Goal: Use online tool/utility: Utilize a website feature to perform a specific function

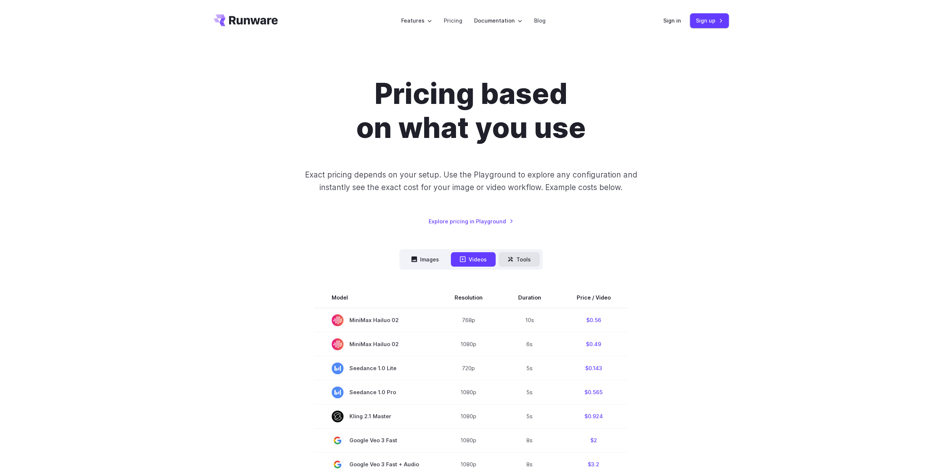
click at [516, 261] on button "Tools" at bounding box center [518, 259] width 41 height 14
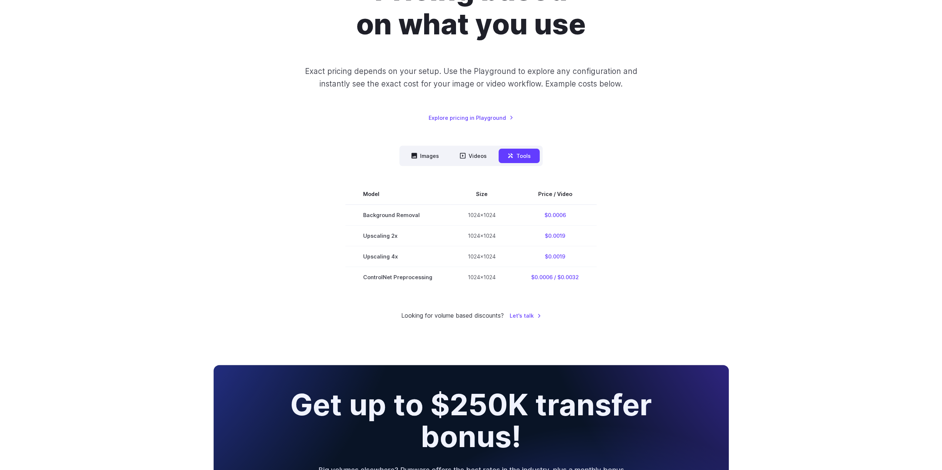
scroll to position [111, 0]
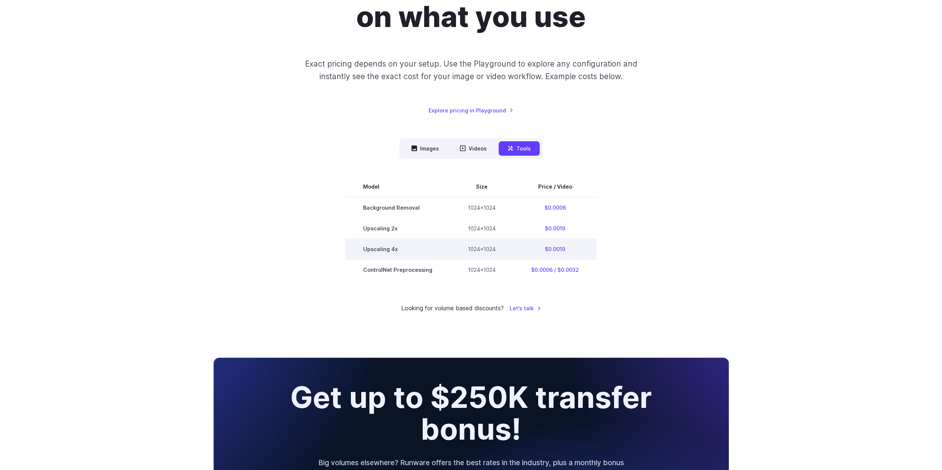
click at [547, 250] on td "$0.0019" at bounding box center [554, 249] width 83 height 21
click at [487, 110] on link "Explore pricing in Playground" at bounding box center [470, 110] width 85 height 9
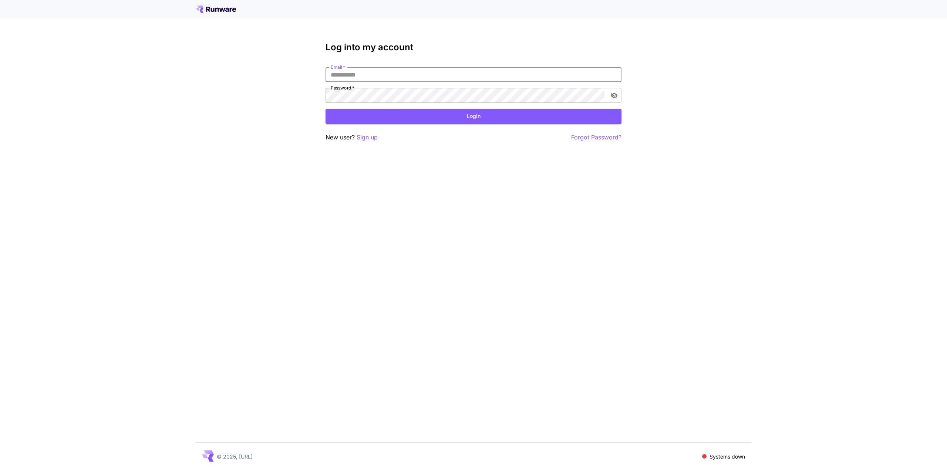
click at [431, 75] on input "Email   *" at bounding box center [474, 74] width 296 height 15
type input "**********"
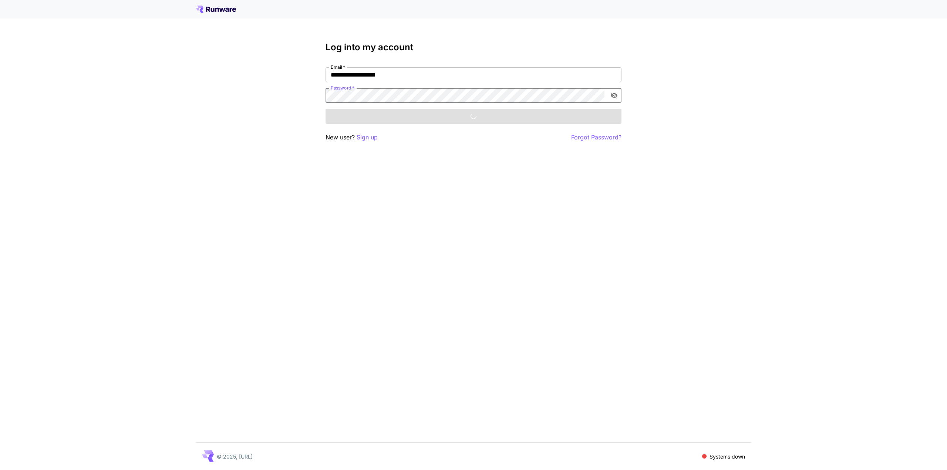
click at [433, 119] on div "Login" at bounding box center [474, 116] width 296 height 15
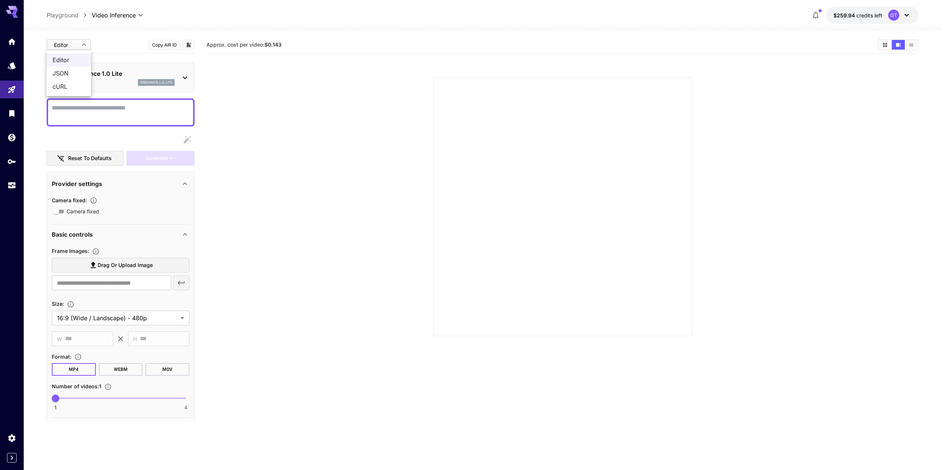
click at [83, 45] on body "**********" at bounding box center [473, 264] width 947 height 529
click at [110, 46] on div at bounding box center [473, 235] width 947 height 470
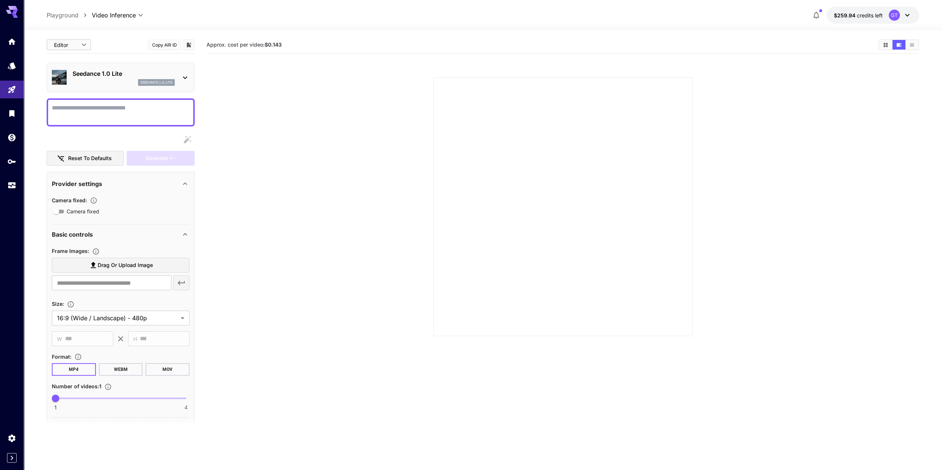
click at [182, 74] on icon at bounding box center [185, 77] width 9 height 9
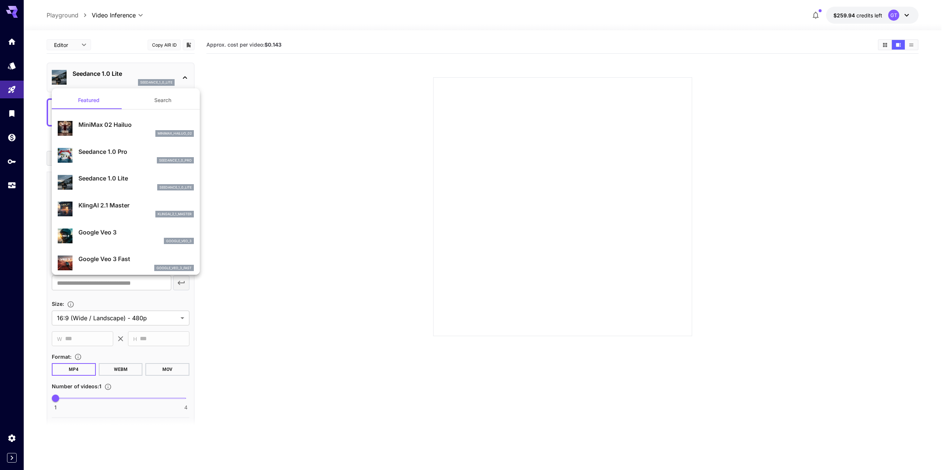
click at [169, 100] on button "Search" at bounding box center [163, 100] width 74 height 18
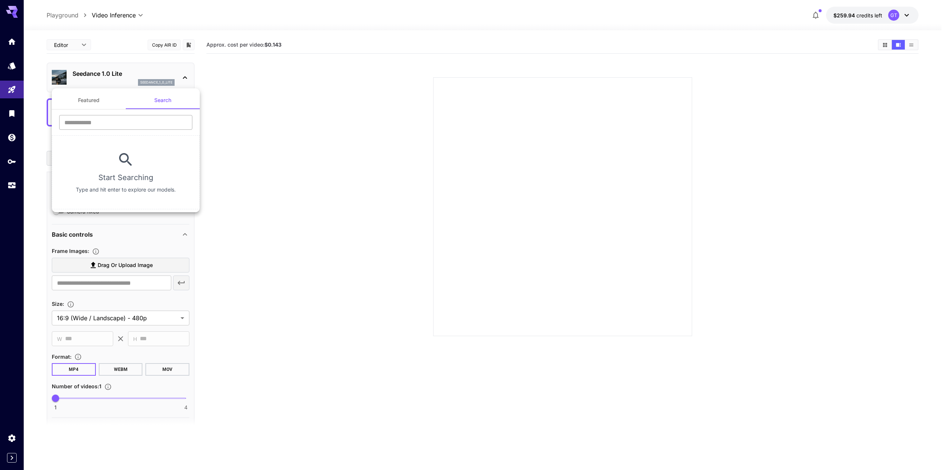
click at [142, 125] on input "text" at bounding box center [125, 122] width 133 height 15
type input "*******"
click at [266, 124] on div at bounding box center [473, 235] width 947 height 470
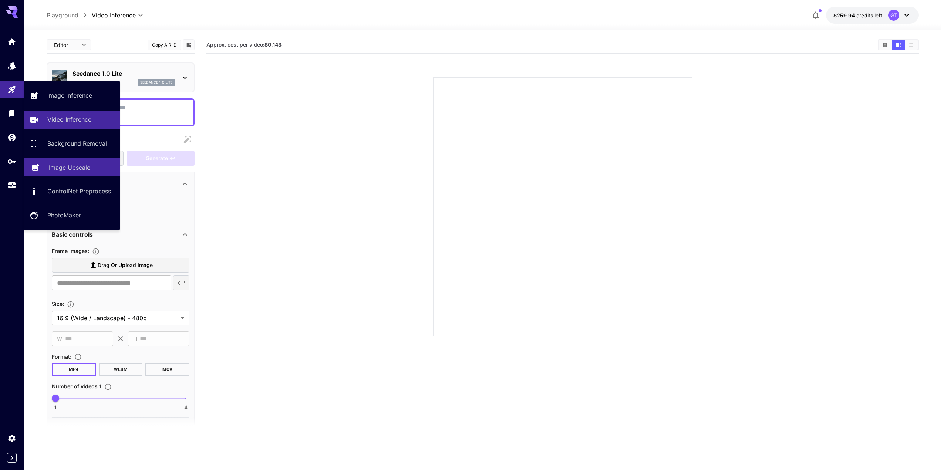
click at [83, 165] on p "Image Upscale" at bounding box center [69, 167] width 41 height 9
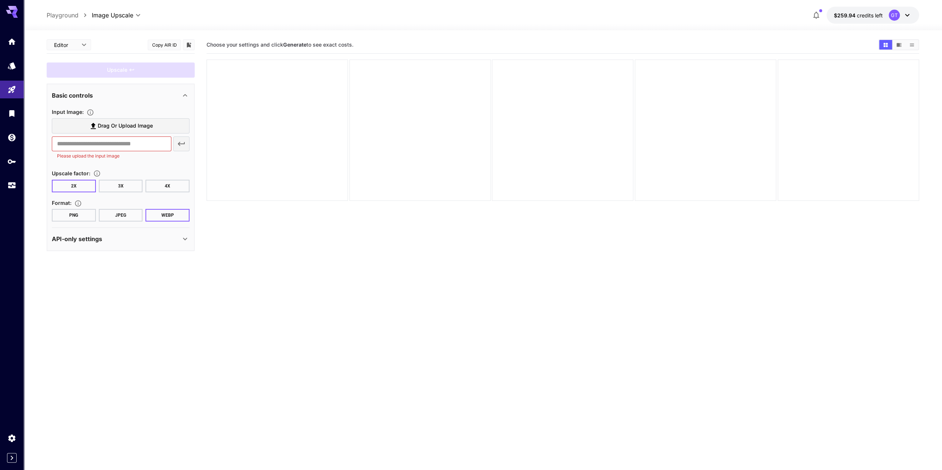
click at [124, 186] on button "3X" at bounding box center [121, 186] width 44 height 13
click at [168, 187] on button "4X" at bounding box center [167, 186] width 44 height 13
click at [99, 175] on icon "Choose the level of upscaling to be performed on the image." at bounding box center [96, 173] width 7 height 7
click at [124, 242] on div "API-only settings" at bounding box center [116, 239] width 129 height 9
click at [169, 299] on icon "Clear" at bounding box center [171, 295] width 7 height 7
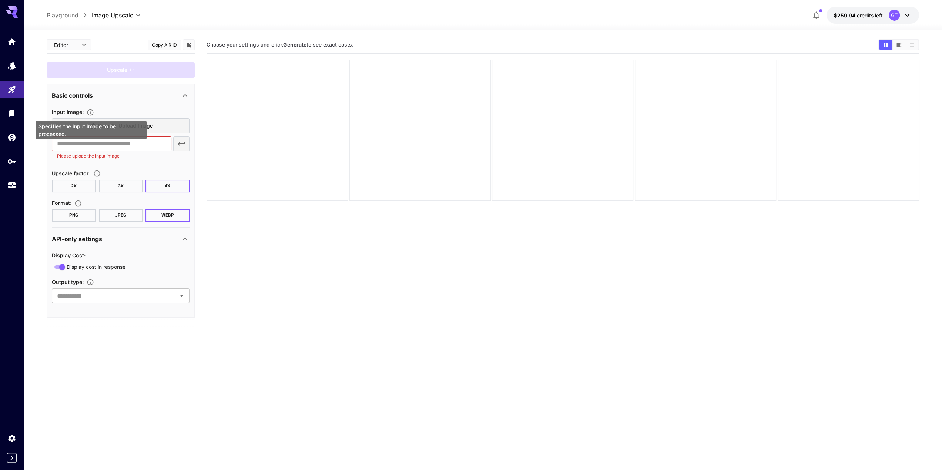
click at [94, 111] on icon "Specifies the input image to be processed." at bounding box center [90, 112] width 7 height 7
click at [125, 102] on div "Basic controls" at bounding box center [121, 96] width 138 height 18
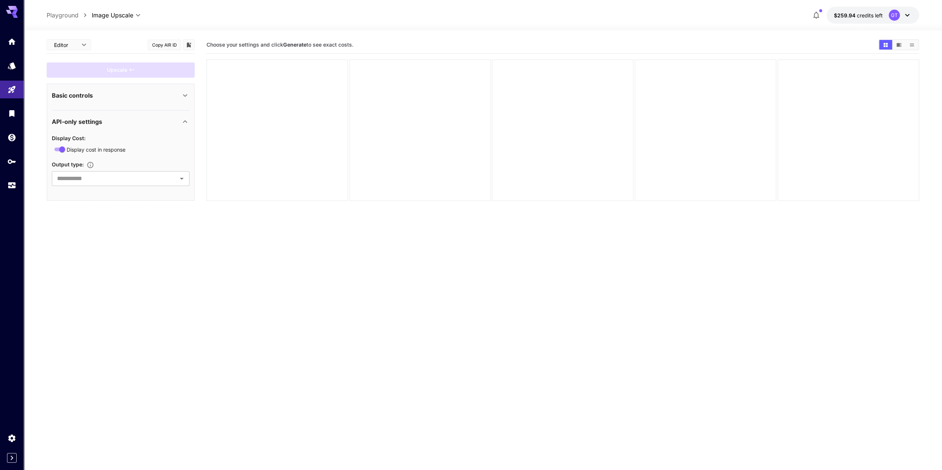
click at [127, 105] on section "Basic controls Input Image : Drag or upload image ​ Please upload the input ima…" at bounding box center [121, 97] width 138 height 26
click at [149, 94] on div "Basic controls" at bounding box center [116, 95] width 129 height 9
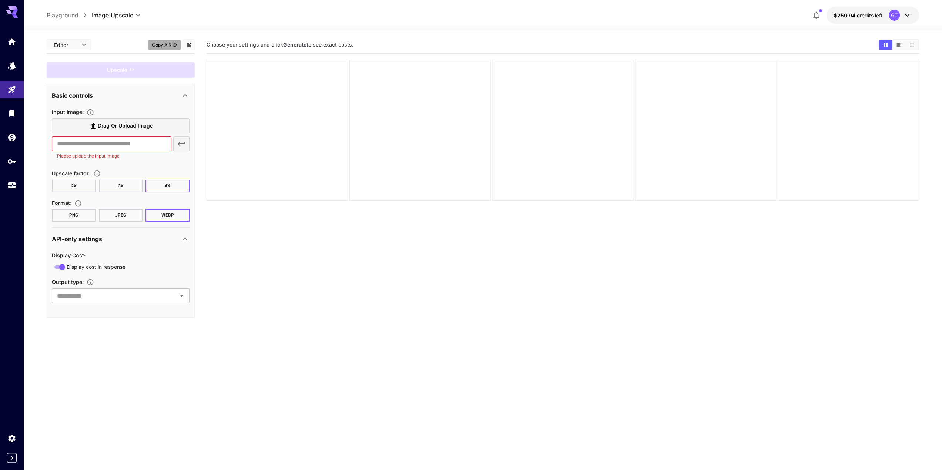
click at [161, 46] on button "Copy AIR ID" at bounding box center [164, 45] width 33 height 11
click at [858, 15] on span "credits left" at bounding box center [870, 15] width 26 height 6
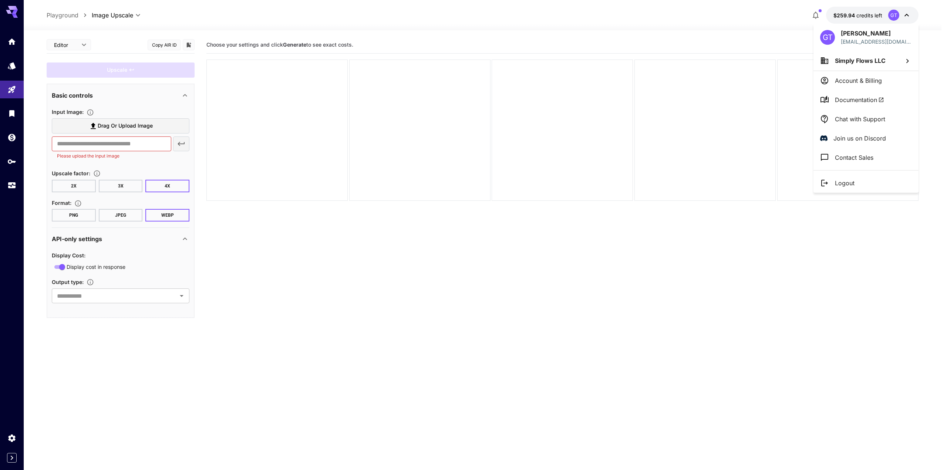
click at [719, 32] on div at bounding box center [473, 235] width 947 height 470
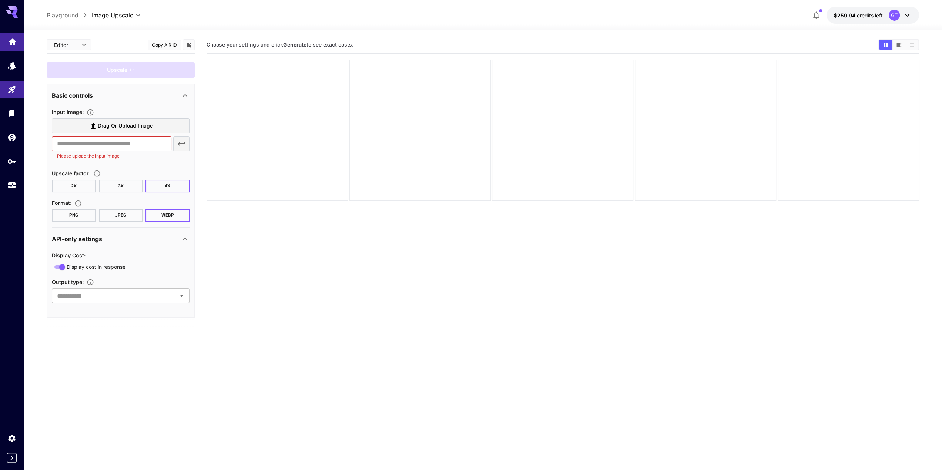
click at [10, 44] on body "**********" at bounding box center [471, 264] width 942 height 529
click at [61, 10] on div "**********" at bounding box center [483, 15] width 872 height 17
click at [60, 15] on p "Playground" at bounding box center [63, 15] width 32 height 9
type input "**********"
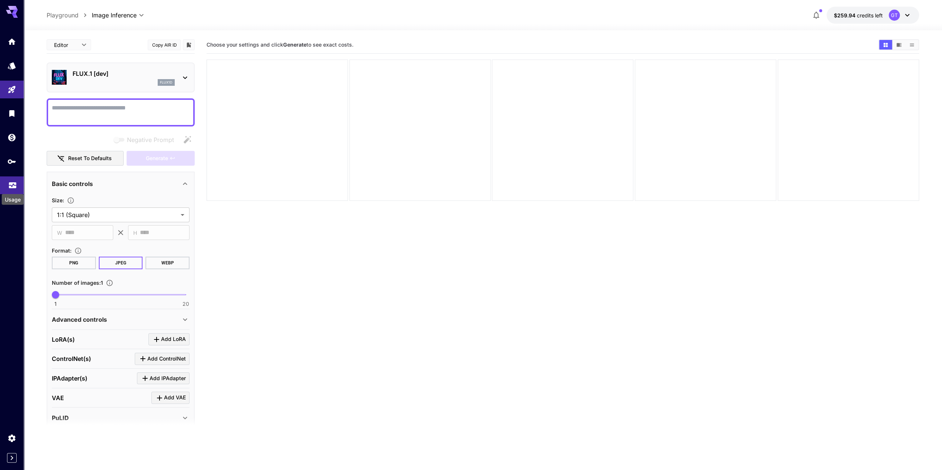
click at [14, 185] on icon "Usage" at bounding box center [12, 184] width 7 height 4
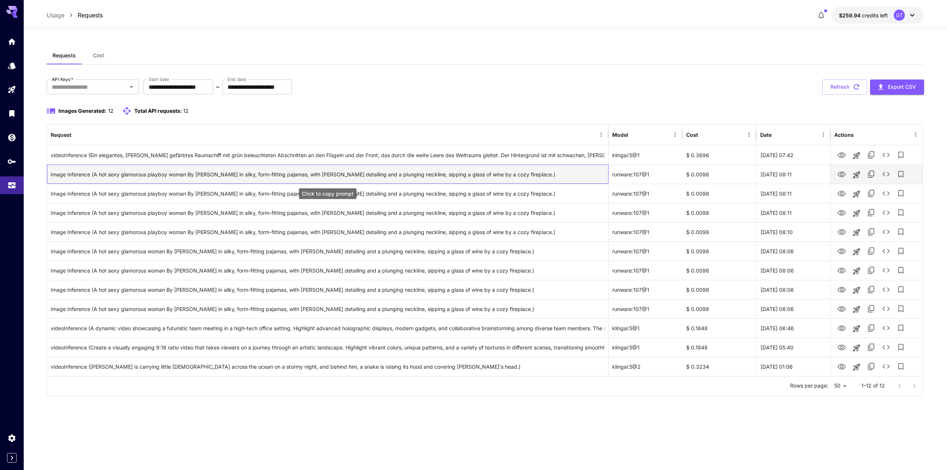
click at [516, 175] on div "Image Inference (A hot sexy glamorous playboy woman By Gilbert shelton in silky…" at bounding box center [328, 174] width 554 height 19
click at [839, 175] on icon "View Image" at bounding box center [842, 175] width 8 height 6
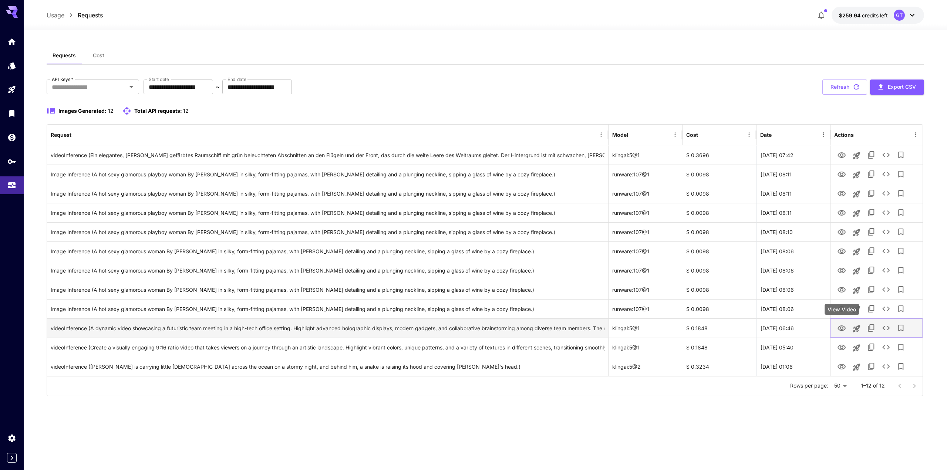
click at [842, 327] on icon "View Video" at bounding box center [841, 328] width 9 height 9
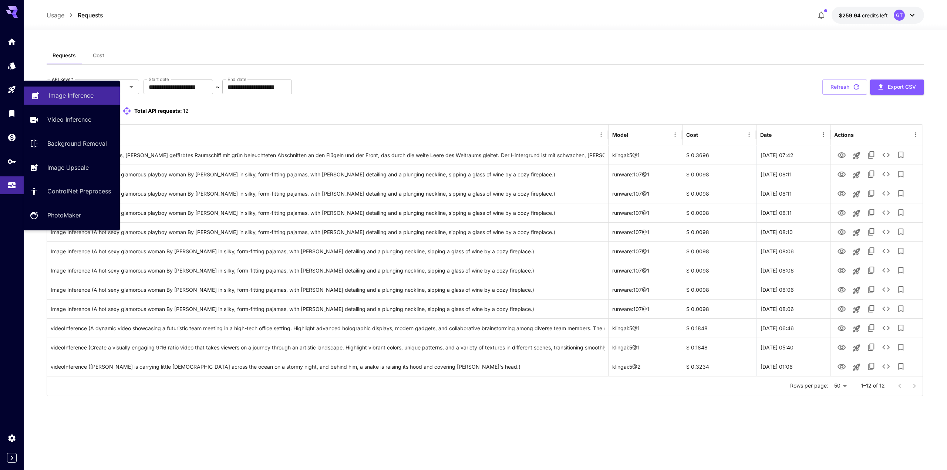
click at [55, 92] on p "Image Inference" at bounding box center [71, 95] width 45 height 9
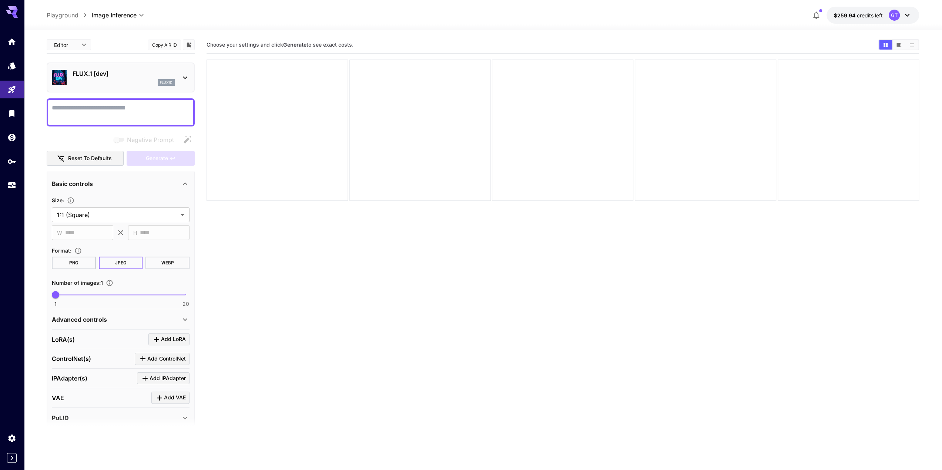
click at [164, 46] on button "Copy AIR ID" at bounding box center [164, 45] width 33 height 11
